Goal: Task Accomplishment & Management: Manage account settings

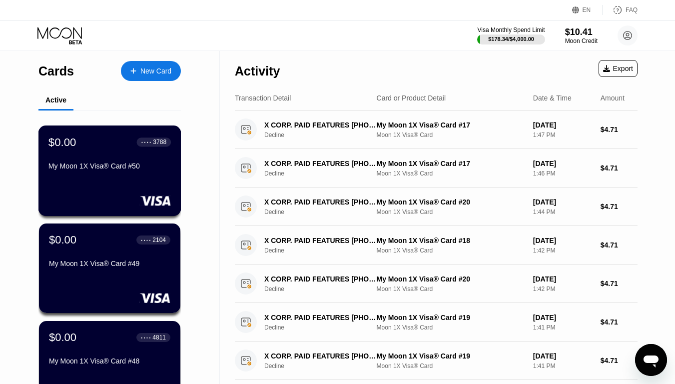
click at [94, 190] on div "$0.00 ● ● ● ● 3788 My Moon 1X Visa® Card #50" at bounding box center [109, 170] width 143 height 90
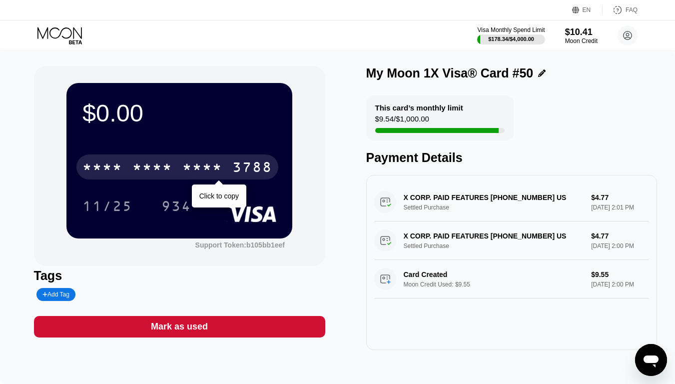
click at [185, 157] on div "* * * * * * * * * * * * 3788" at bounding box center [177, 166] width 202 height 25
click at [217, 169] on div "* * * *" at bounding box center [202, 168] width 40 height 16
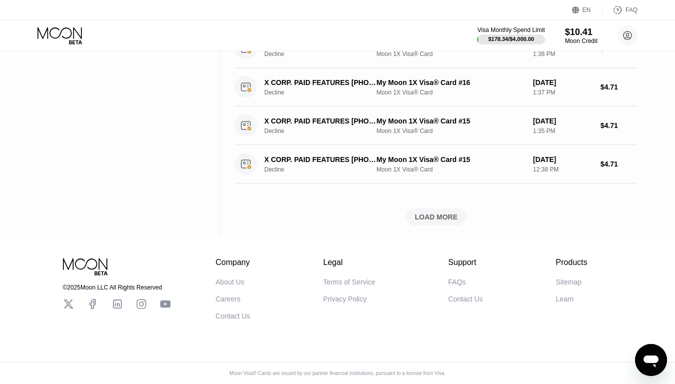
drag, startPoint x: 655, startPoint y: 99, endPoint x: 653, endPoint y: 222, distance: 123.0
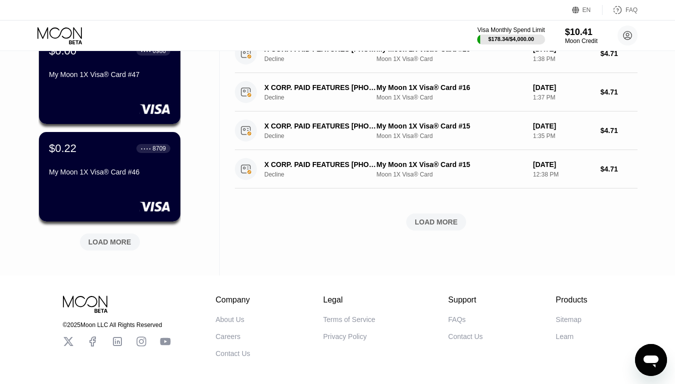
scroll to position [380, 0]
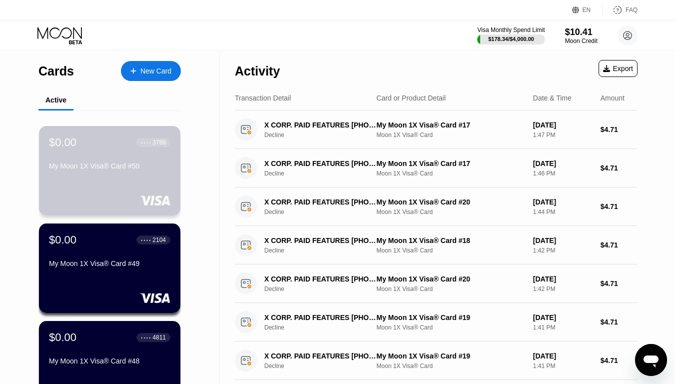
drag, startPoint x: 45, startPoint y: 144, endPoint x: 224, endPoint y: 139, distance: 178.6
click at [202, 141] on div "Cards New Card Active $0.00 ● ● ● ● 3788 My Moon 1X Visa® Card #50 $0.00 ● ● ● …" at bounding box center [110, 355] width 220 height 608
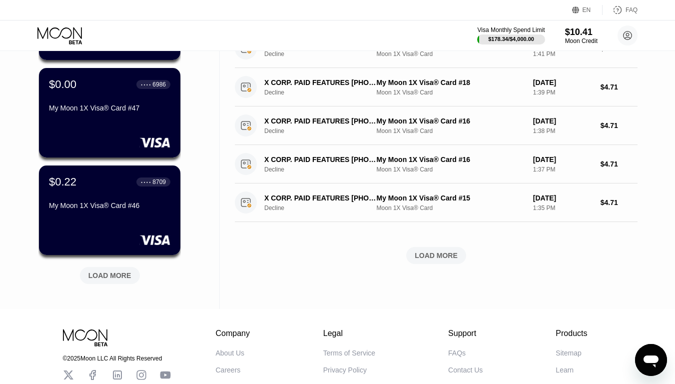
scroll to position [350, 0]
click at [122, 283] on div "LOAD MORE" at bounding box center [110, 275] width 60 height 17
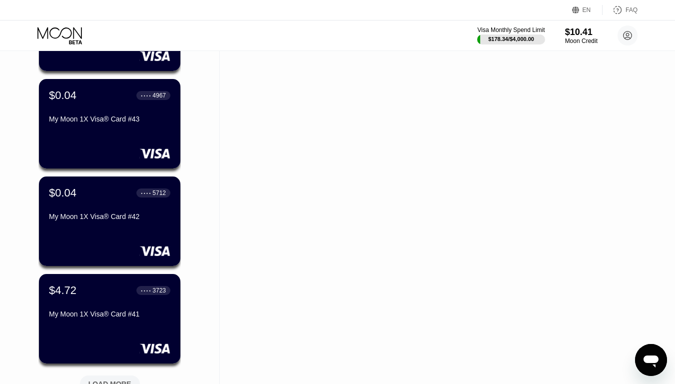
scroll to position [680, 0]
